Goal: Task Accomplishment & Management: Manage account settings

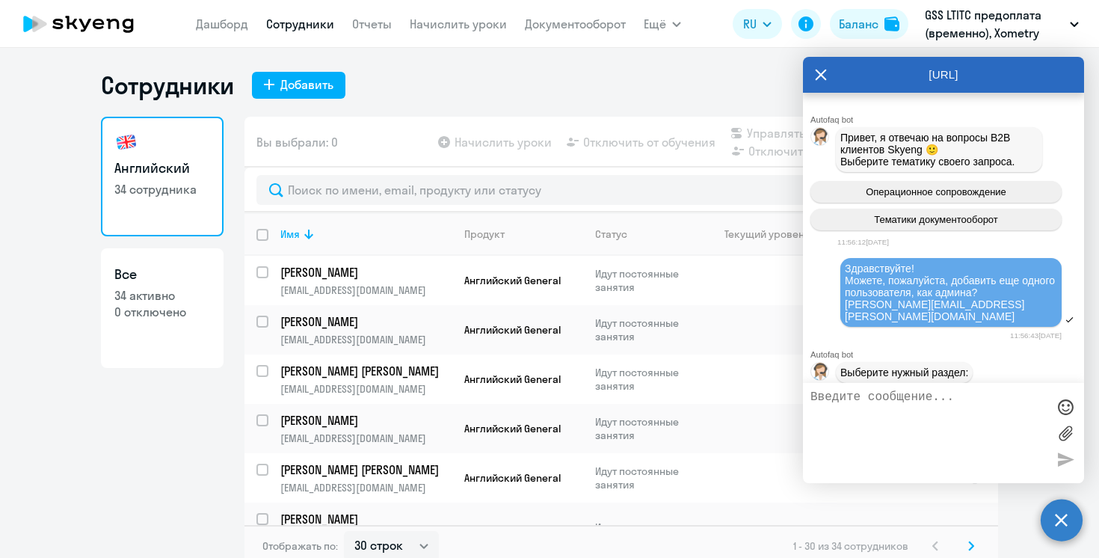
select select "30"
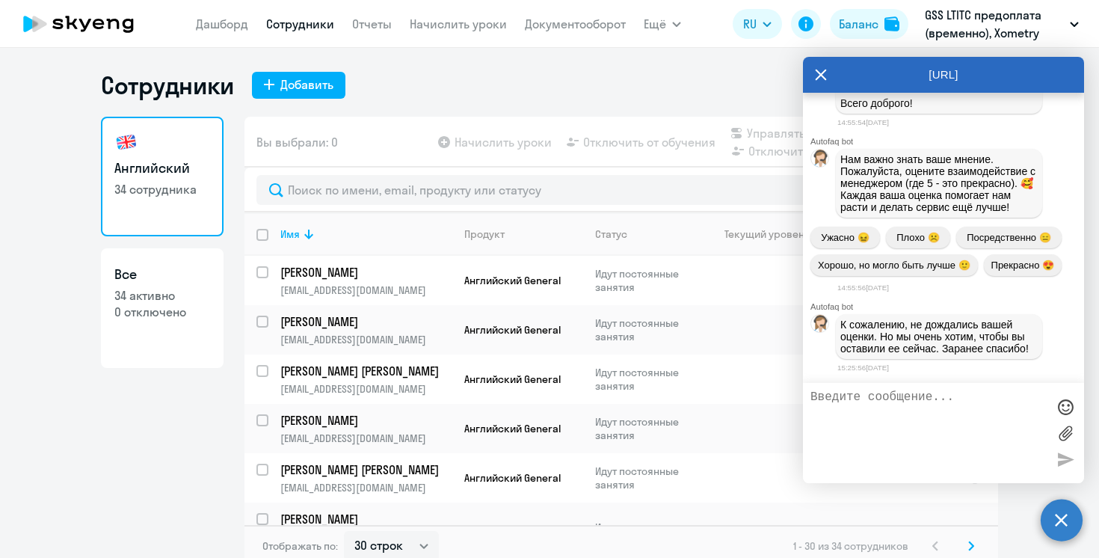
click at [315, 26] on link "Сотрудники" at bounding box center [300, 23] width 68 height 15
click at [821, 78] on icon at bounding box center [821, 75] width 12 height 36
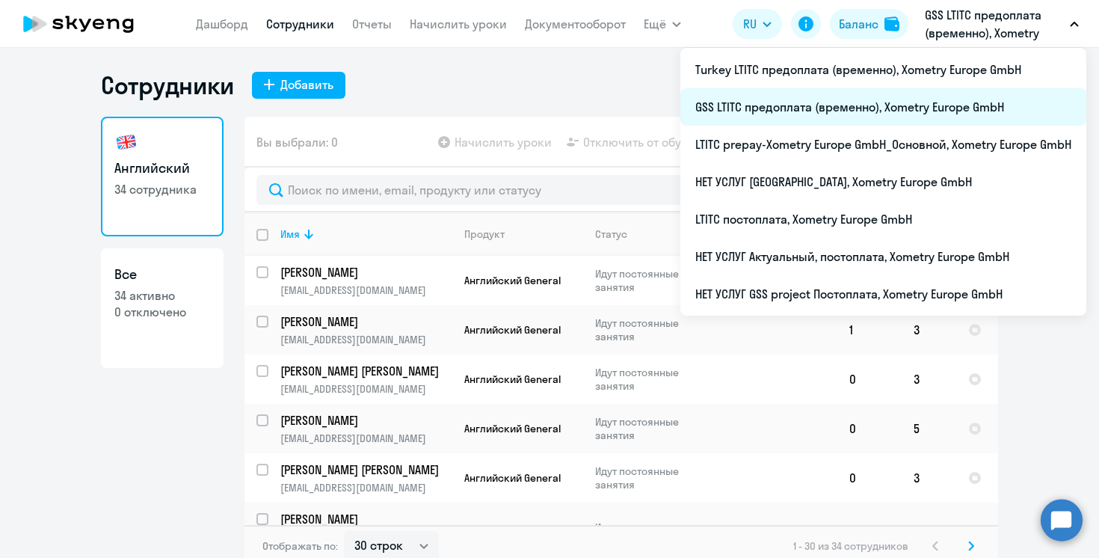
click at [788, 111] on li "GSS LTITC предоплата (временно), Xometry Europe GmbH" at bounding box center [883, 106] width 406 height 37
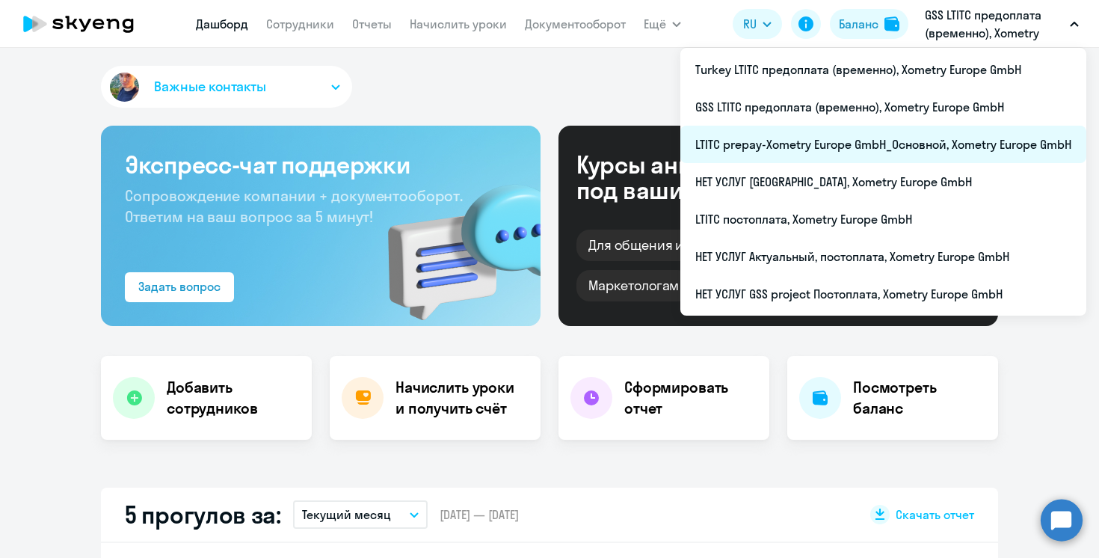
click at [796, 143] on li "LTITC prepay-Xometry Europe GmbH_Основной, Xometry Europe GmbH" at bounding box center [883, 144] width 406 height 37
select select "30"
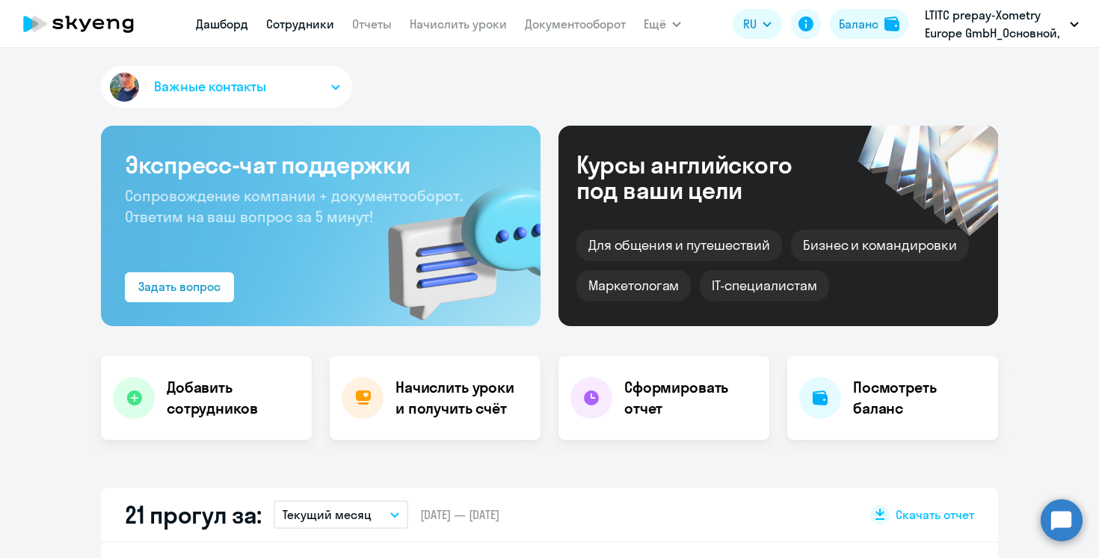
click at [305, 25] on link "Сотрудники" at bounding box center [300, 23] width 68 height 15
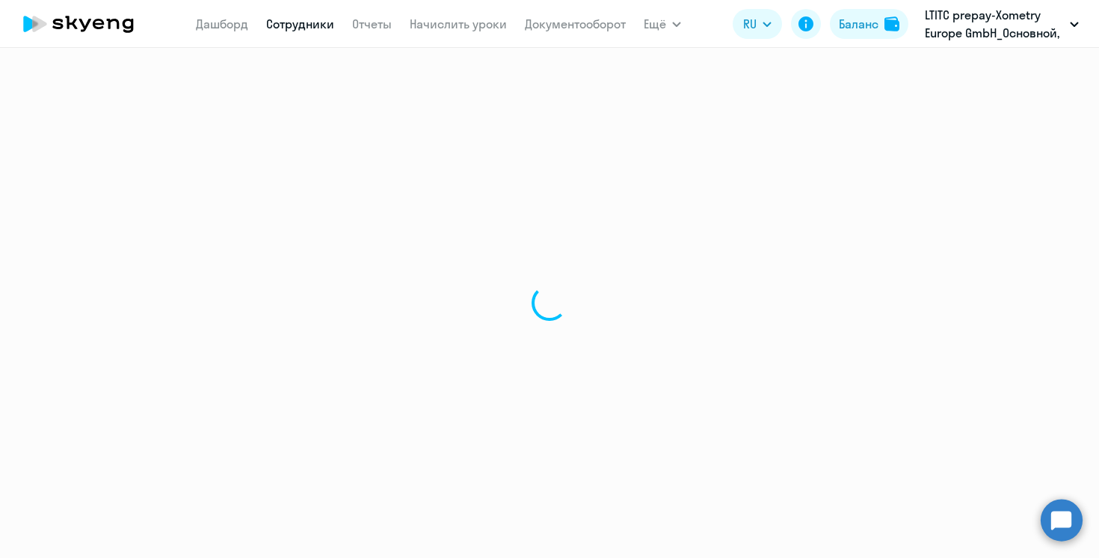
select select "30"
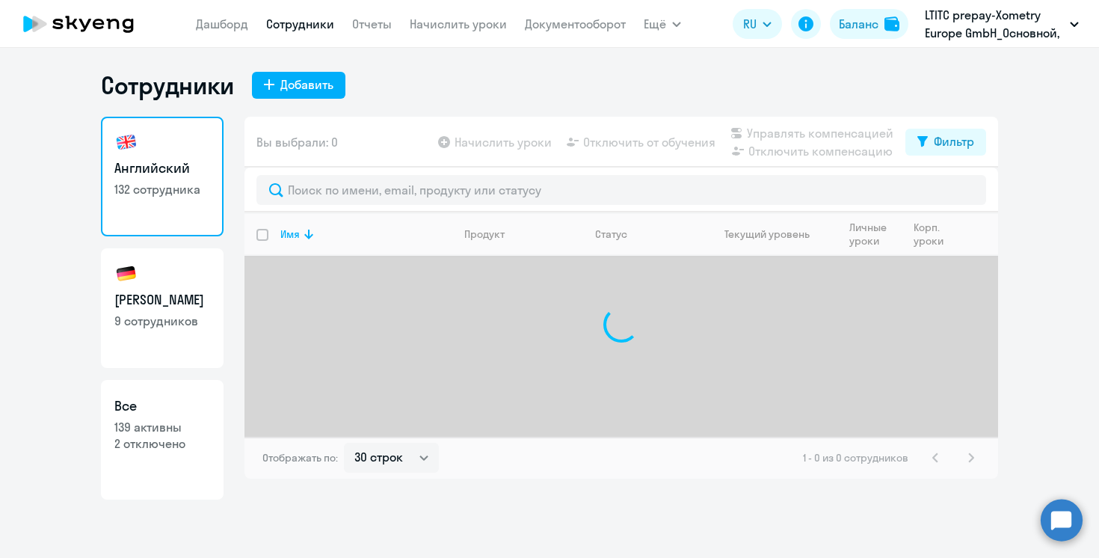
click at [164, 334] on link "Немецкий 9 сотрудников" at bounding box center [162, 308] width 123 height 120
select select "30"
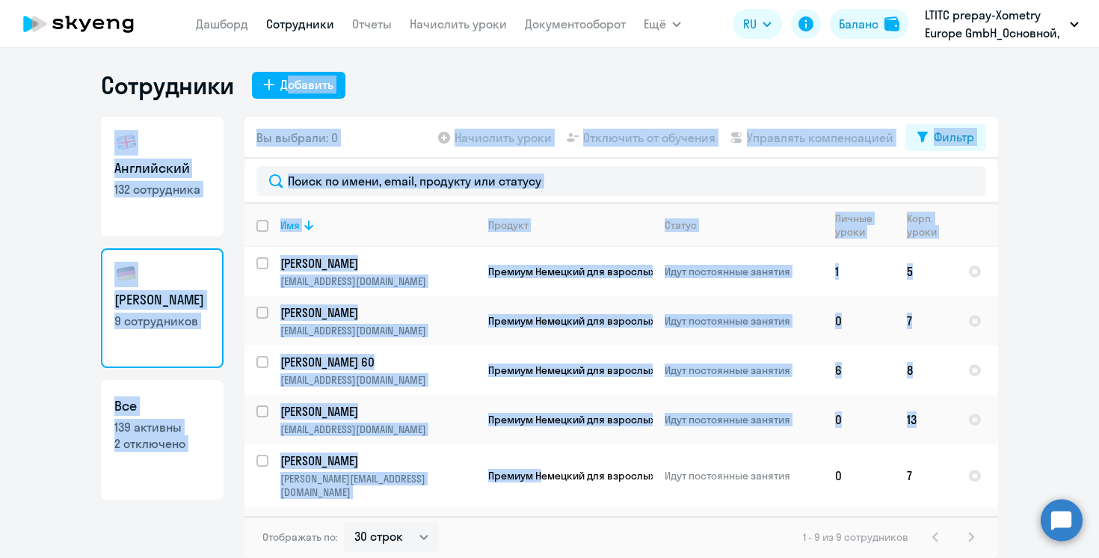
drag, startPoint x: 544, startPoint y: 300, endPoint x: 496, endPoint y: 70, distance: 235.1
click at [496, 70] on div "Сотрудники Добавить Английский 132 сотрудника Немецкий 9 сотрудников Все 139 ак…" at bounding box center [549, 313] width 897 height 487
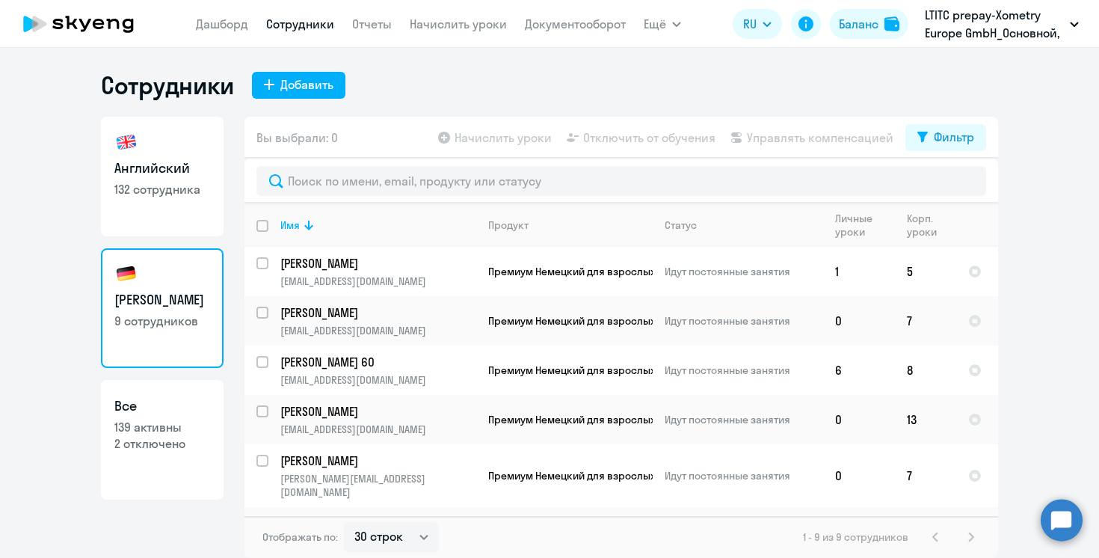
click at [470, 82] on div "Сотрудники Добавить" at bounding box center [549, 85] width 897 height 30
click at [225, 25] on link "Дашборд" at bounding box center [222, 23] width 52 height 15
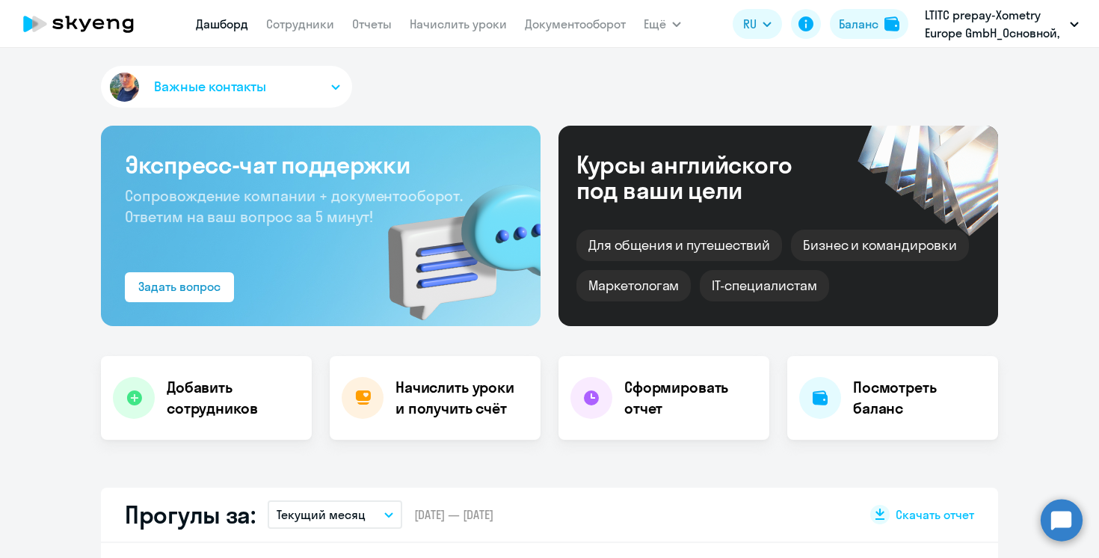
scroll to position [25, 0]
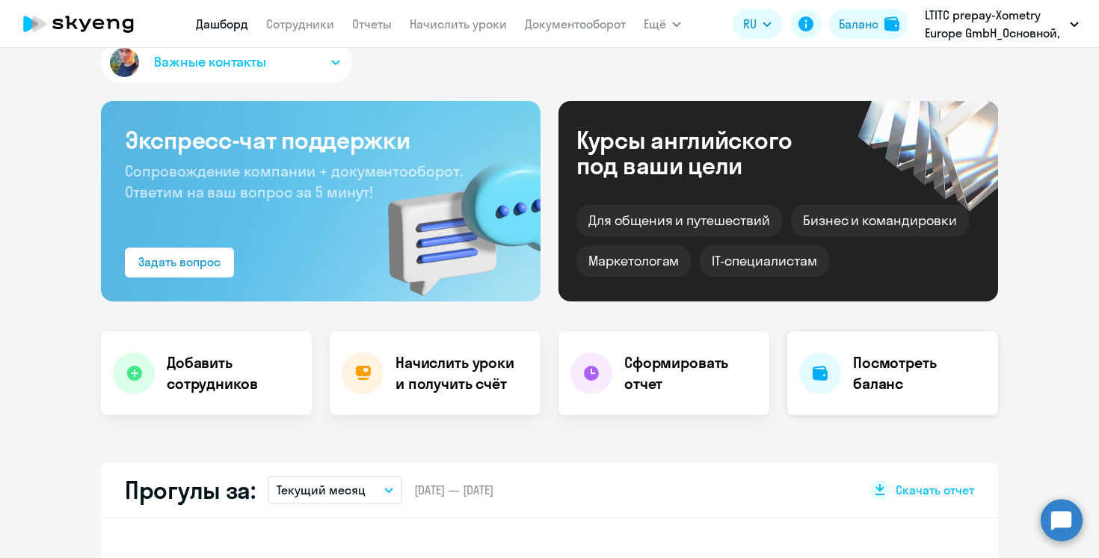
click at [866, 385] on h4 "Посмотреть баланс" at bounding box center [919, 373] width 133 height 42
